Goal: Task Accomplishment & Management: Use online tool/utility

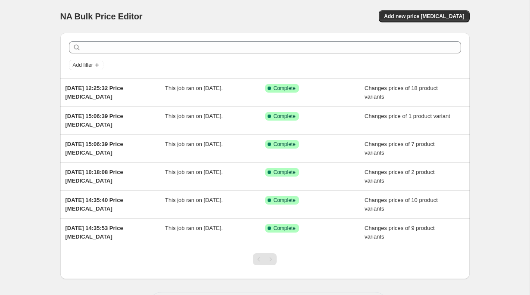
click at [45, 230] on div "NA Bulk Price Editor. This page is ready NA Bulk Price Editor Add new price [ME…" at bounding box center [265, 166] width 530 height 332
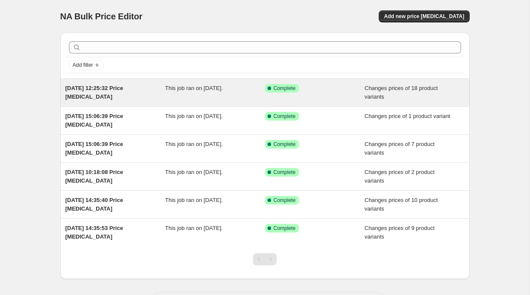
click at [226, 97] on div "This job ran on [DATE]." at bounding box center [215, 92] width 100 height 17
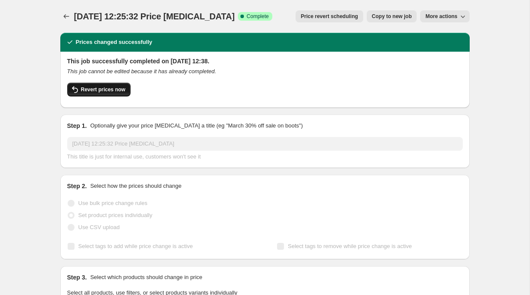
click at [123, 94] on button "Revert prices now" at bounding box center [98, 90] width 63 height 14
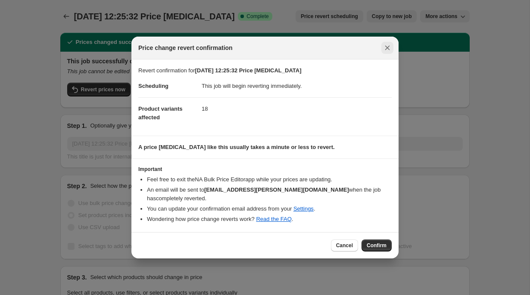
click at [383, 50] on icon "Close" at bounding box center [387, 48] width 9 height 9
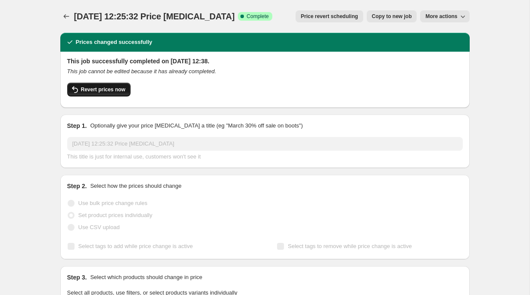
click at [110, 84] on button "Revert prices now" at bounding box center [98, 90] width 63 height 14
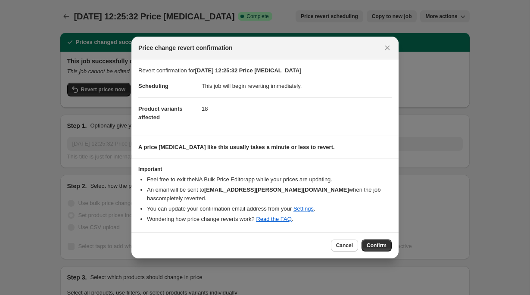
click at [147, 50] on span "Price change revert confirmation" at bounding box center [185, 48] width 94 height 9
drag, startPoint x: 147, startPoint y: 50, endPoint x: 229, endPoint y: 50, distance: 81.9
click at [230, 50] on span "Price change revert confirmation" at bounding box center [185, 48] width 94 height 9
copy span "Price change revert confirmation"
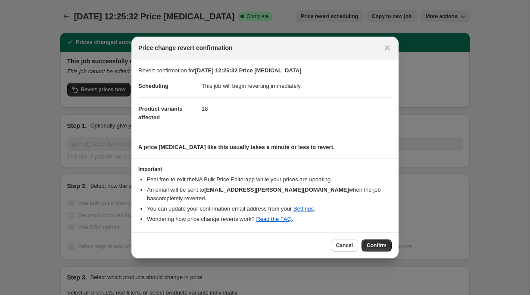
click at [213, 137] on section "A price change job like this usually takes a minute or less to revert." at bounding box center [265, 147] width 267 height 22
click at [151, 110] on span "Product variants affected" at bounding box center [160, 113] width 44 height 15
drag, startPoint x: 151, startPoint y: 110, endPoint x: 154, endPoint y: 116, distance: 7.5
click at [154, 116] on span "Product variants affected" at bounding box center [160, 113] width 44 height 15
copy span "Product variants affected"
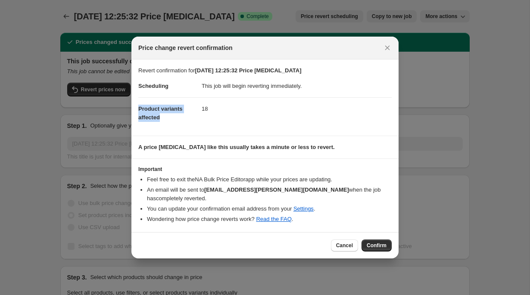
click at [178, 116] on dt "Product variants affected" at bounding box center [169, 112] width 63 height 31
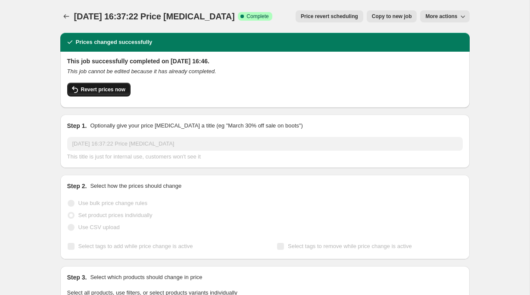
click at [112, 88] on span "Revert prices now" at bounding box center [103, 89] width 44 height 7
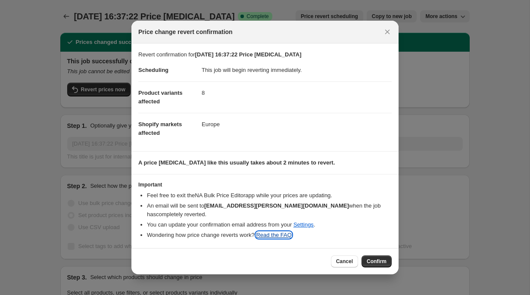
click at [274, 237] on link "Read the FAQ" at bounding box center [273, 235] width 35 height 6
click at [387, 33] on icon "Close" at bounding box center [388, 32] width 5 height 5
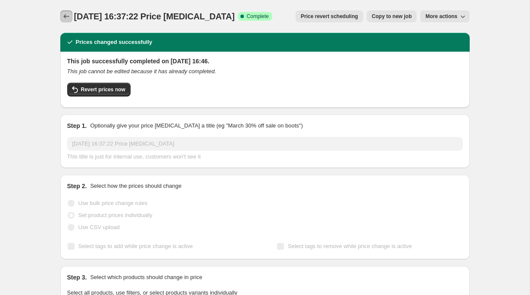
click at [69, 19] on icon "Price change jobs" at bounding box center [66, 16] width 9 height 9
